Goal: Navigation & Orientation: Go to known website

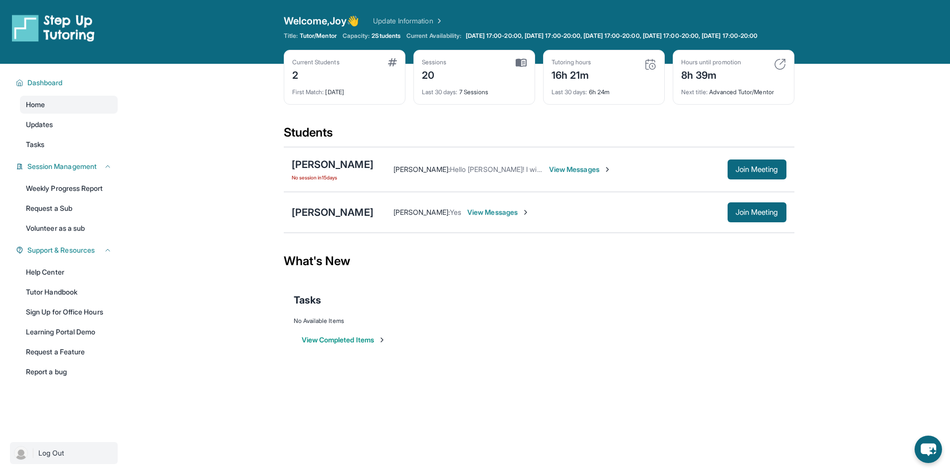
click at [55, 458] on span "Log Out" at bounding box center [51, 453] width 26 height 10
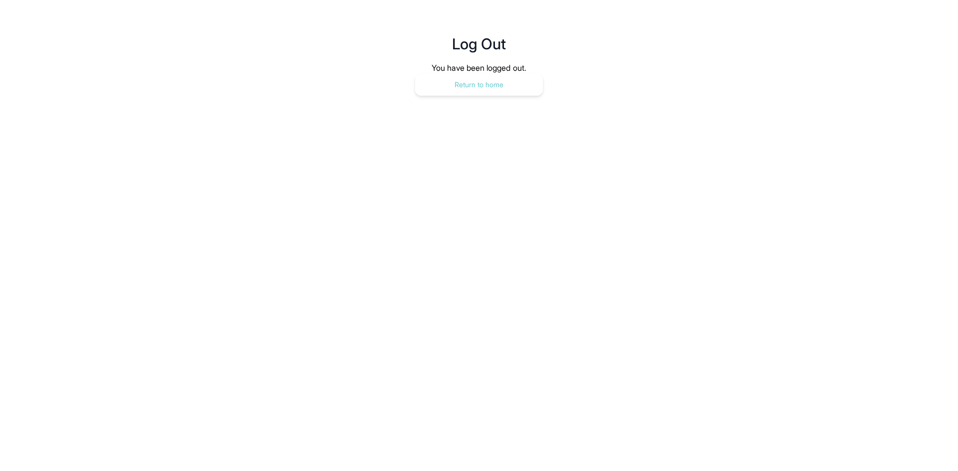
click at [463, 83] on button "Return to home" at bounding box center [479, 85] width 128 height 22
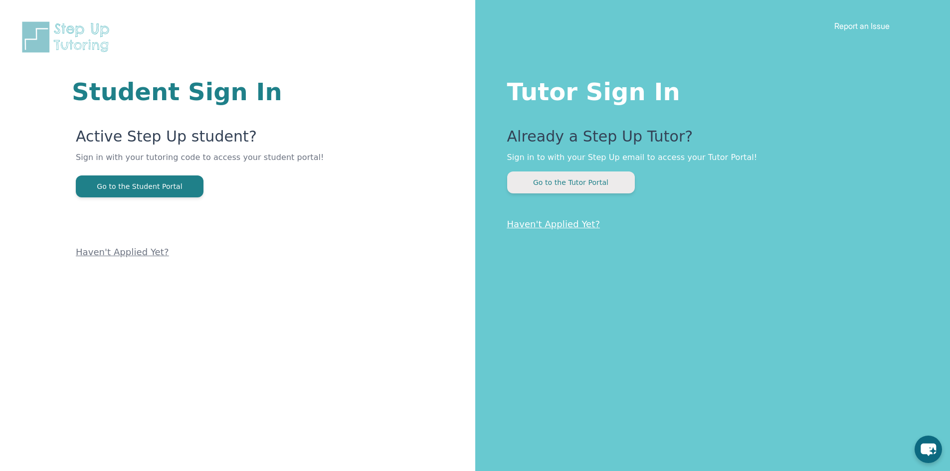
click at [589, 184] on button "Go to the Tutor Portal" at bounding box center [571, 183] width 128 height 22
